Goal: Understand process/instructions

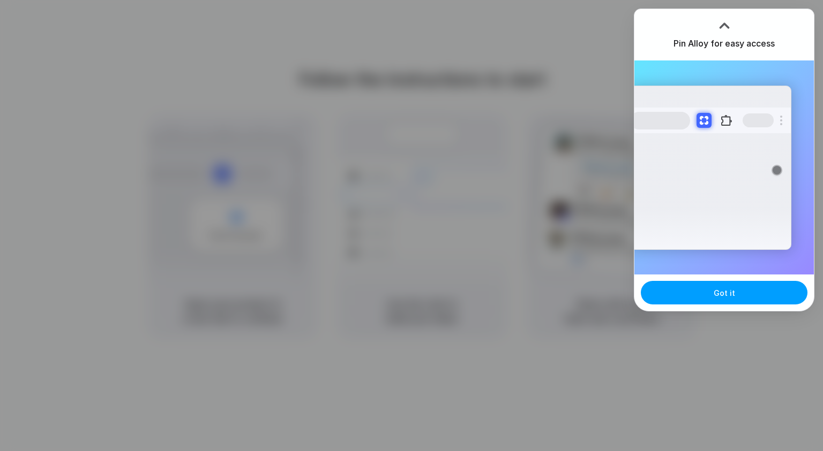
click at [733, 289] on button "Got it" at bounding box center [724, 293] width 167 height 24
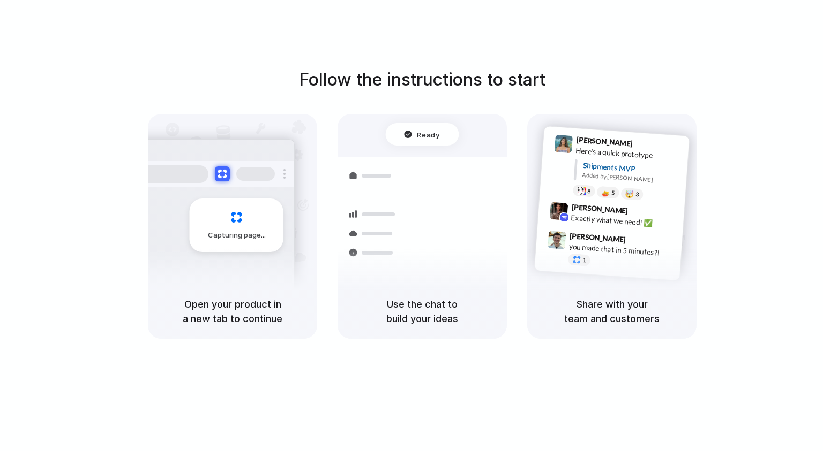
click at [495, 50] on div "Follow the instructions to start Capturing page Open your product in a new tab …" at bounding box center [422, 236] width 844 height 473
click at [549, 46] on div "Follow the instructions to start Capturing page Open your product in a new tab …" at bounding box center [422, 236] width 844 height 473
click at [411, 226] on div at bounding box center [411, 226] width 0 height 0
